Goal: Task Accomplishment & Management: Manage account settings

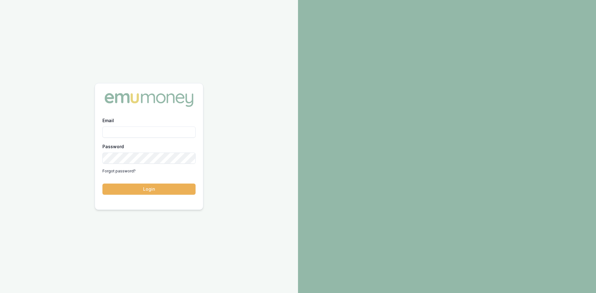
type input "[PERSON_NAME][EMAIL_ADDRESS][PERSON_NAME][DOMAIN_NAME]"
click at [124, 197] on div "Email [PERSON_NAME][EMAIL_ADDRESS][PERSON_NAME][DOMAIN_NAME] Password Forgot pa…" at bounding box center [149, 160] width 108 height 86
click at [125, 191] on button "Login" at bounding box center [148, 189] width 93 height 11
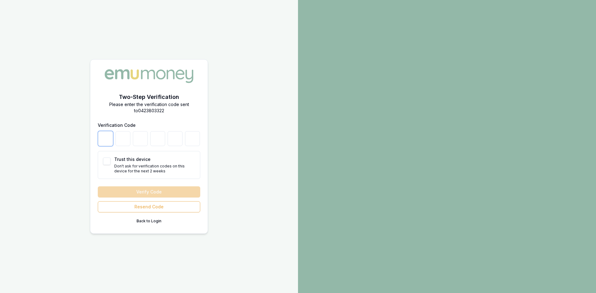
click at [104, 137] on input "number" at bounding box center [105, 138] width 15 height 15
type input "6"
type input "0"
type input "7"
type input "1"
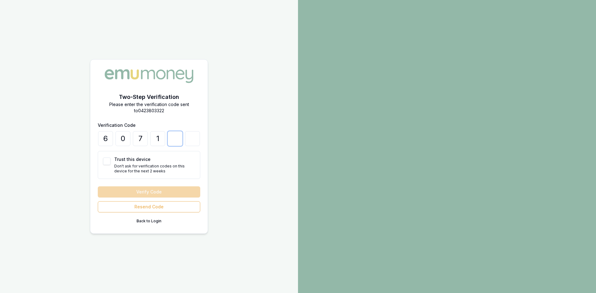
type input "5"
type input "4"
click at [109, 164] on button "Trust this device" at bounding box center [106, 161] width 7 height 7
checkbox input "true"
click at [155, 192] on button "Verify Code" at bounding box center [149, 192] width 102 height 11
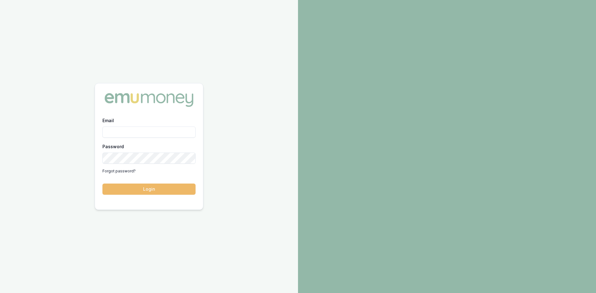
type input "[PERSON_NAME][EMAIL_ADDRESS][PERSON_NAME][DOMAIN_NAME]"
drag, startPoint x: 135, startPoint y: 188, endPoint x: 114, endPoint y: 184, distance: 20.9
click at [135, 188] on button "Login" at bounding box center [148, 189] width 93 height 11
